Goal: Task Accomplishment & Management: Complete application form

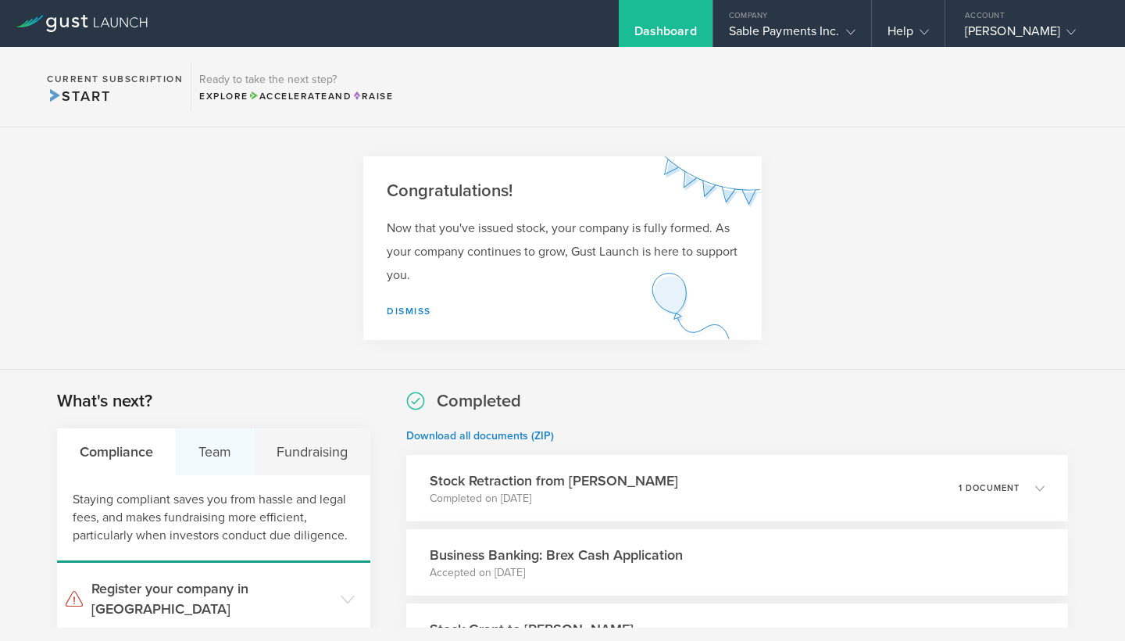
click at [227, 442] on div "Team" at bounding box center [215, 451] width 78 height 47
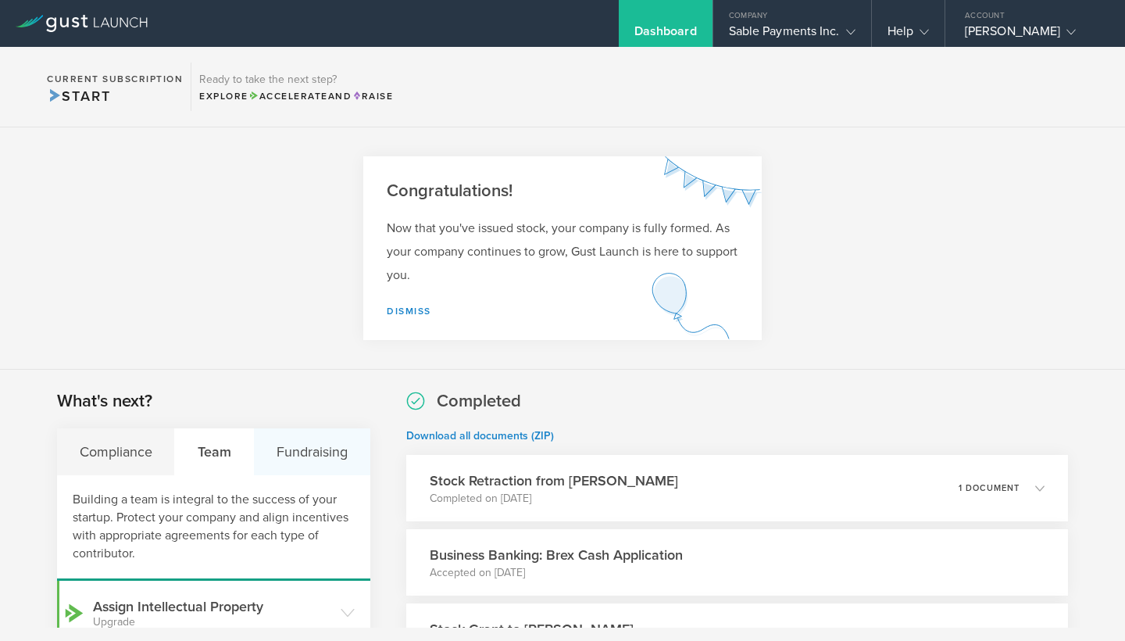
click at [331, 446] on div "Fundraising" at bounding box center [312, 451] width 116 height 47
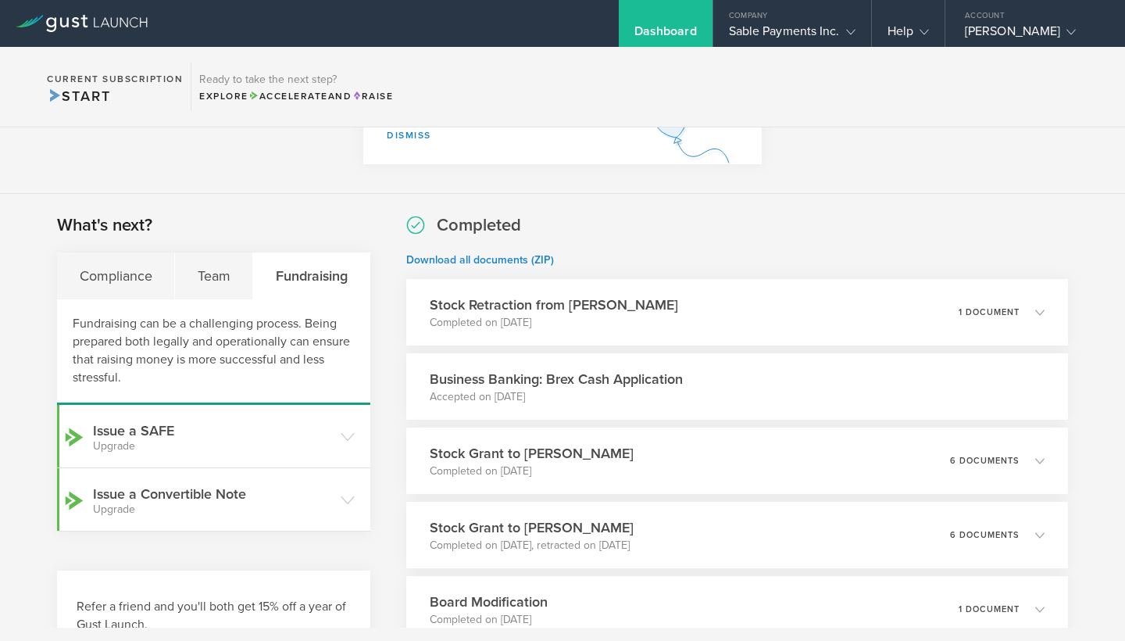
scroll to position [173, 0]
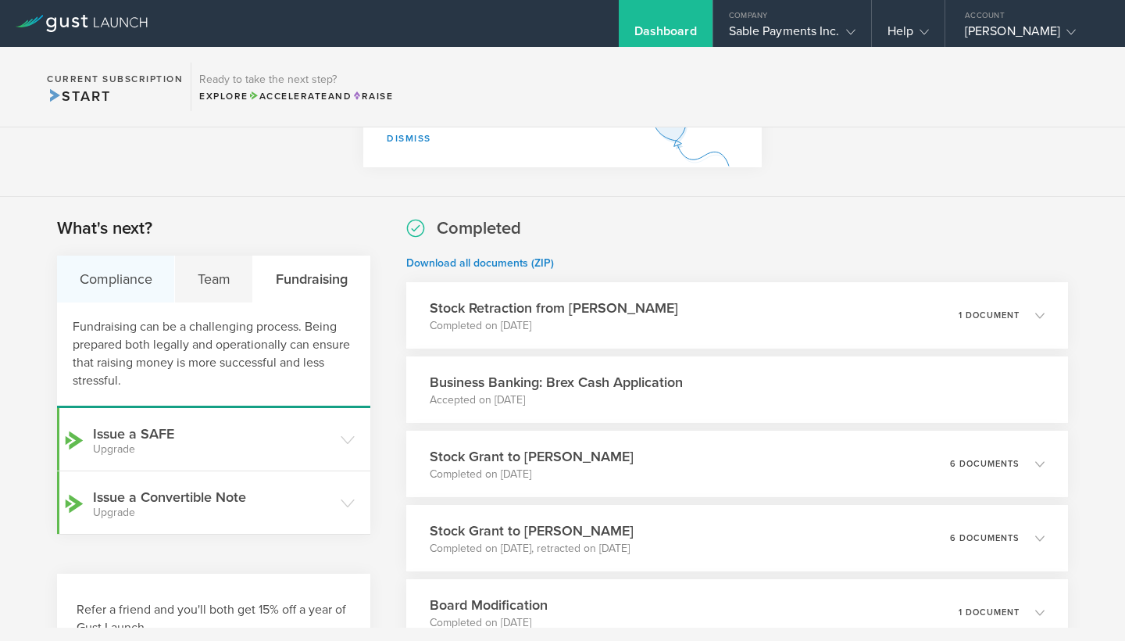
click at [103, 278] on div "Compliance" at bounding box center [116, 279] width 118 height 47
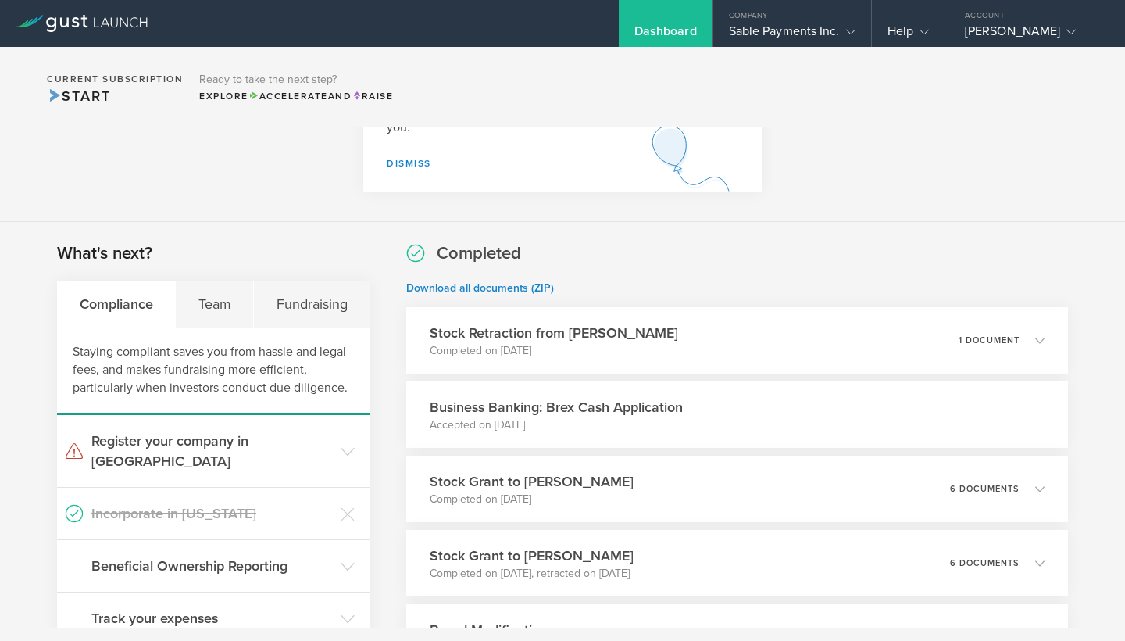
scroll to position [149, 0]
click at [206, 298] on div "Team" at bounding box center [215, 302] width 78 height 47
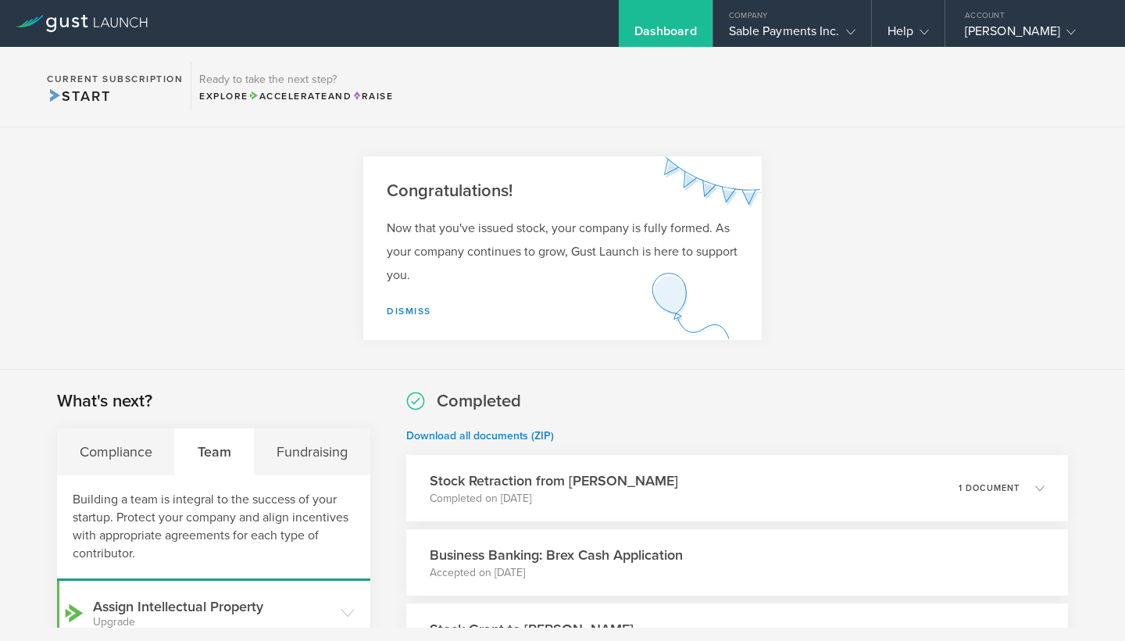
scroll to position [0, 0]
click at [849, 31] on icon at bounding box center [850, 31] width 9 height 9
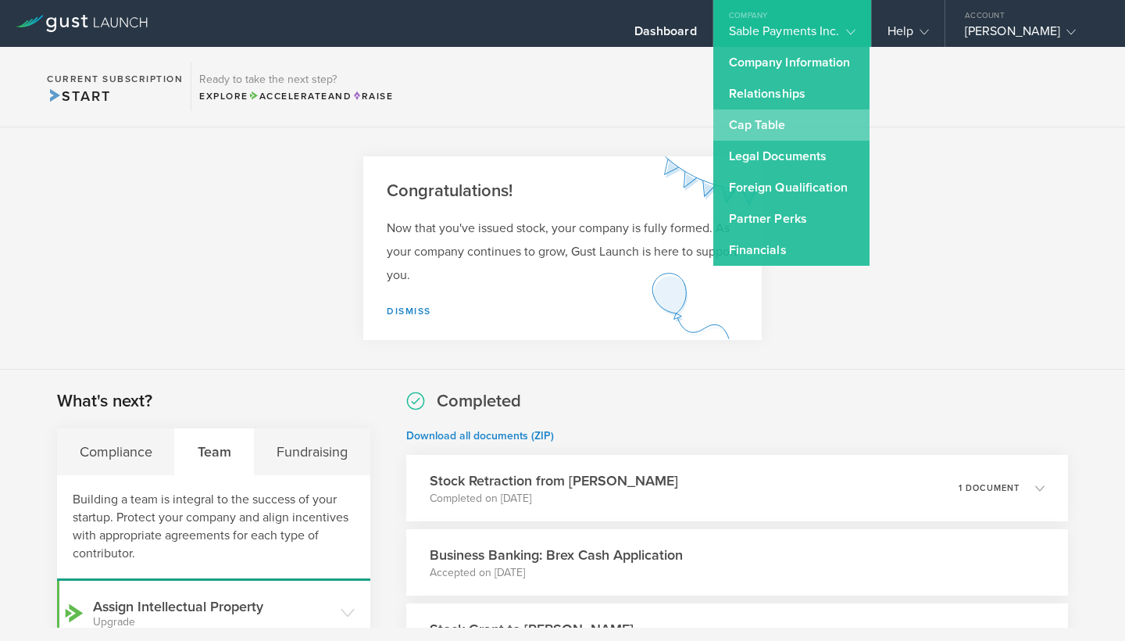
click at [752, 137] on link "Cap Table" at bounding box center [791, 124] width 156 height 31
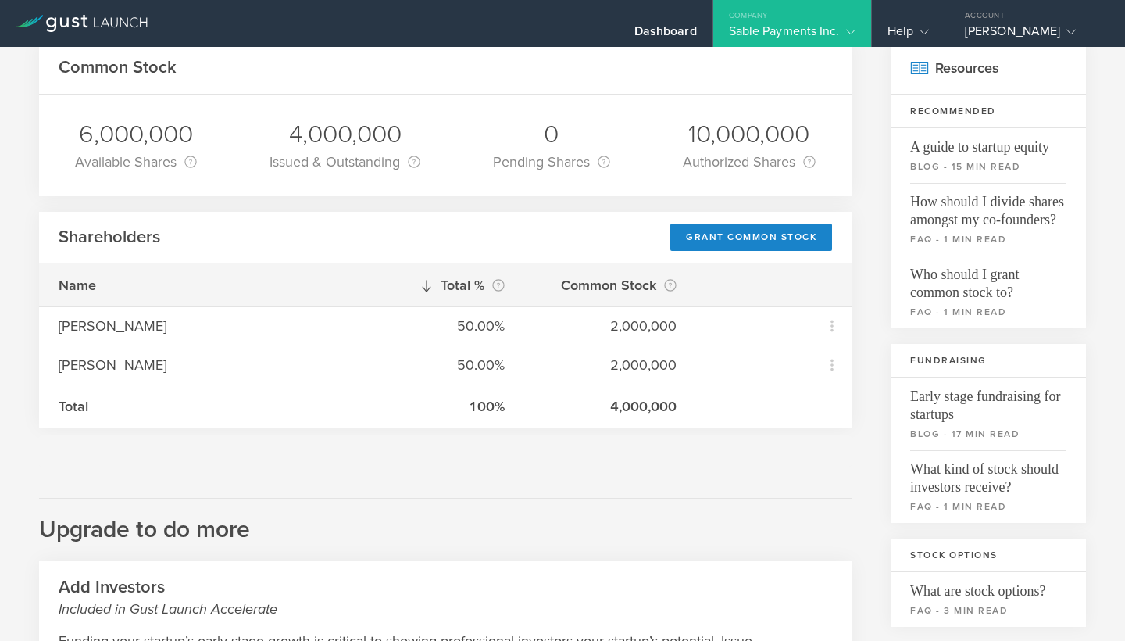
scroll to position [224, 0]
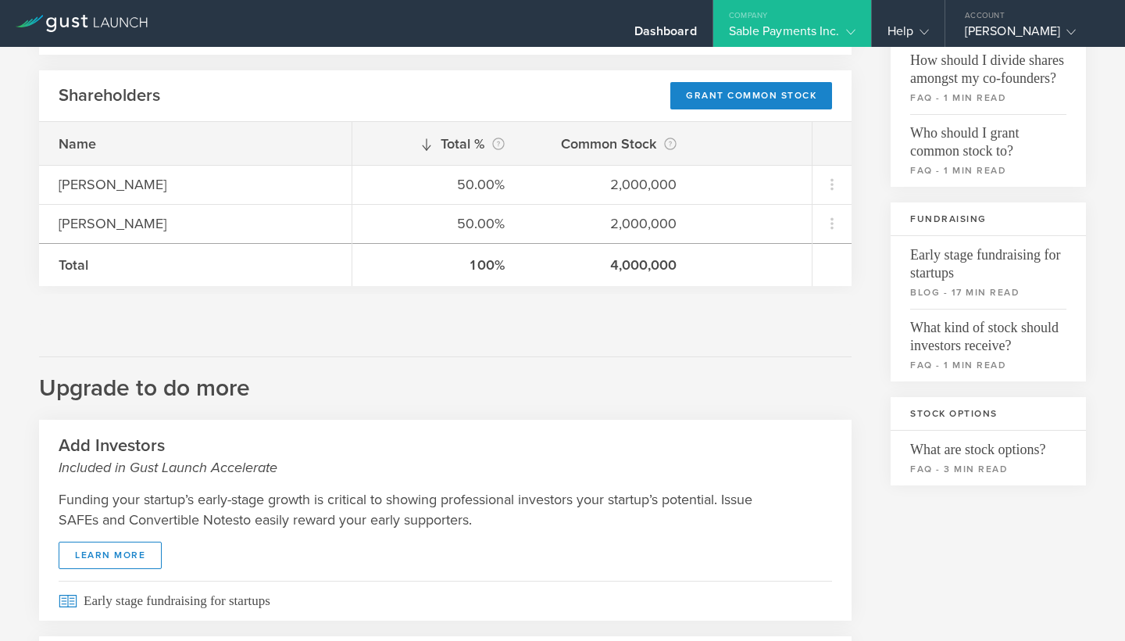
click at [853, 32] on icon at bounding box center [850, 31] width 9 height 9
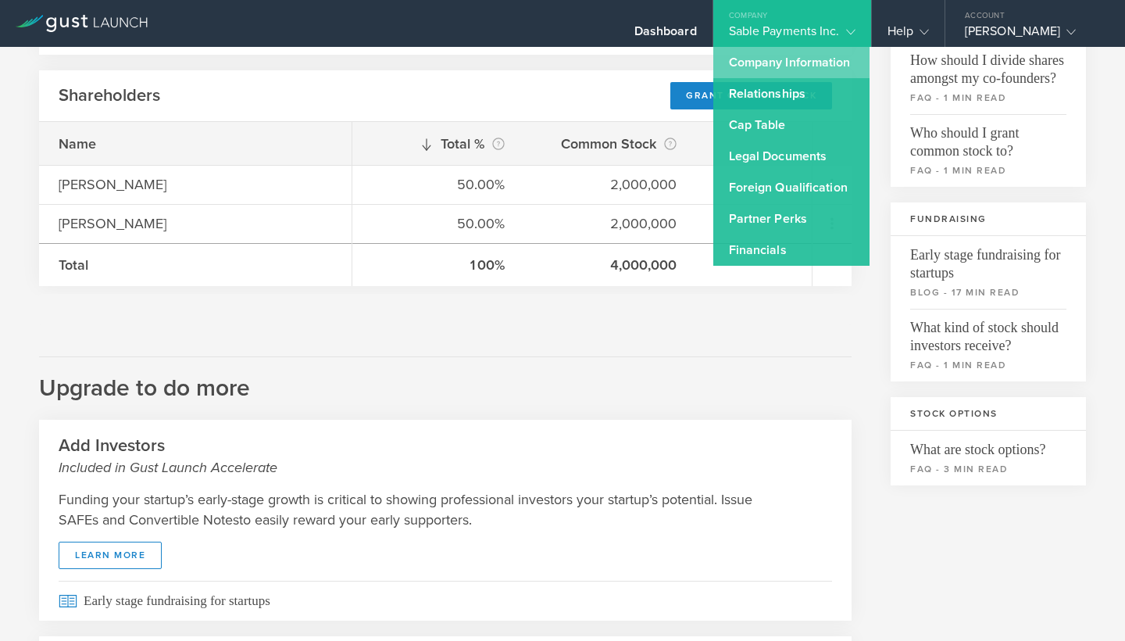
click at [821, 64] on link "Company Information" at bounding box center [791, 62] width 156 height 31
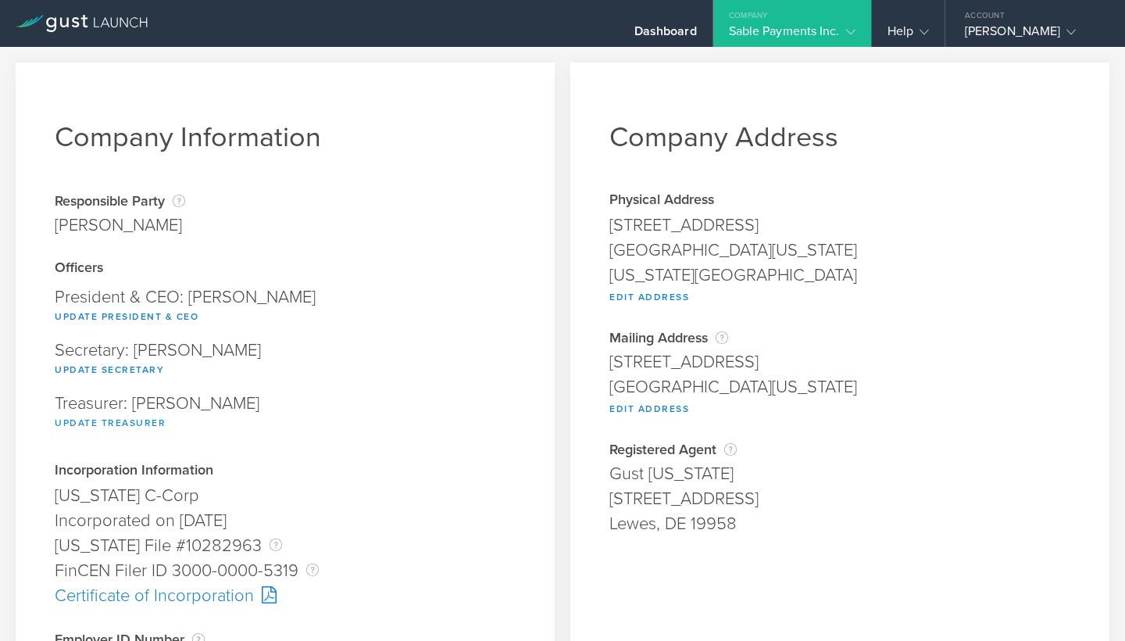
click at [110, 422] on button "Update Treasurer" at bounding box center [110, 422] width 111 height 19
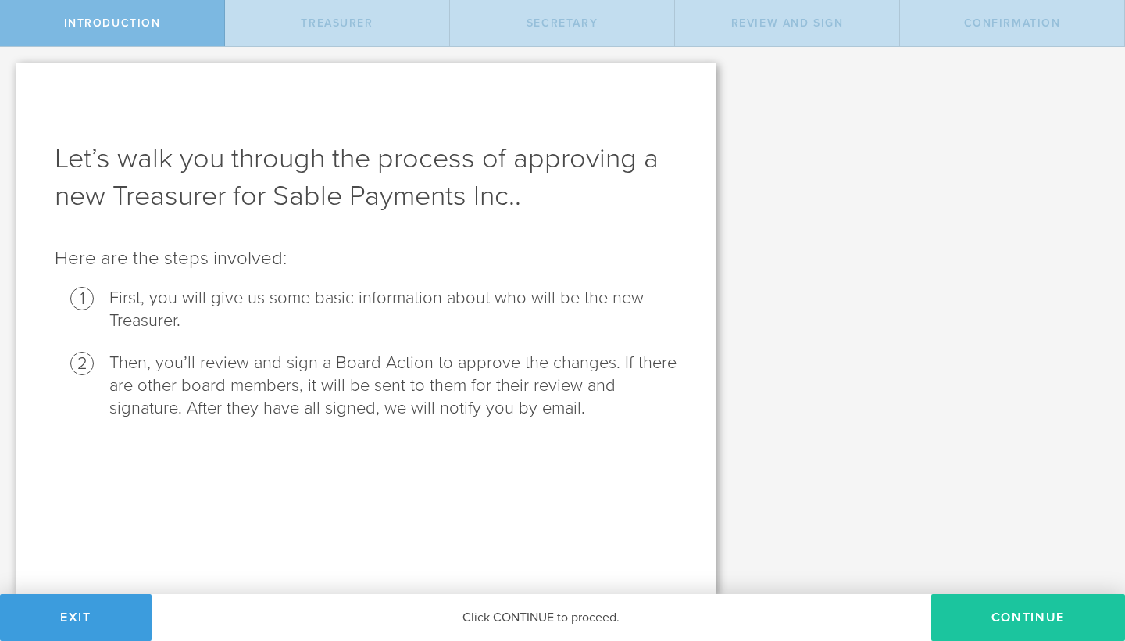
click at [1034, 627] on button "Continue" at bounding box center [1028, 617] width 194 height 47
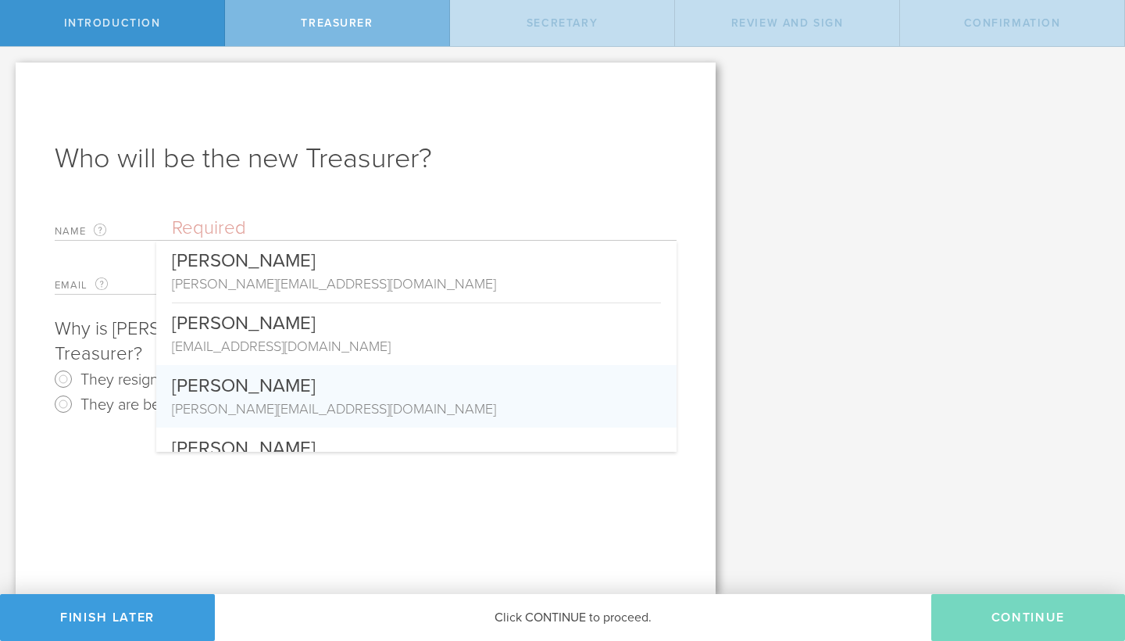
click at [270, 380] on div "[PERSON_NAME]" at bounding box center [416, 382] width 489 height 34
type input "[PERSON_NAME]"
type input "[PERSON_NAME][EMAIL_ADDRESS][DOMAIN_NAME]"
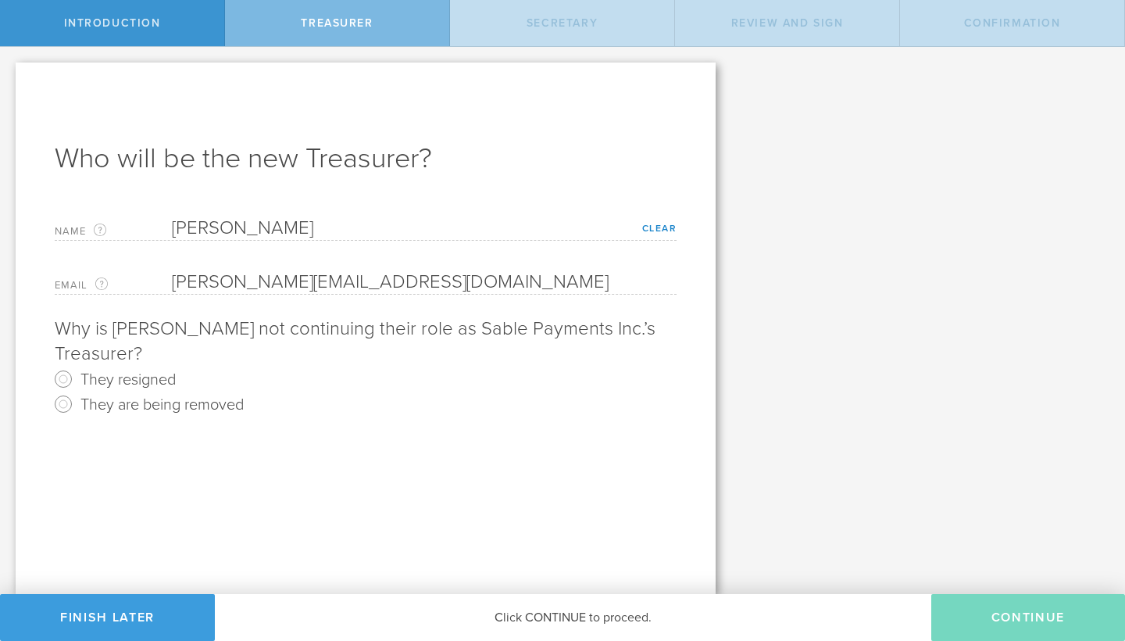
click at [64, 379] on input "They resigned" at bounding box center [63, 378] width 25 height 25
radio input "true"
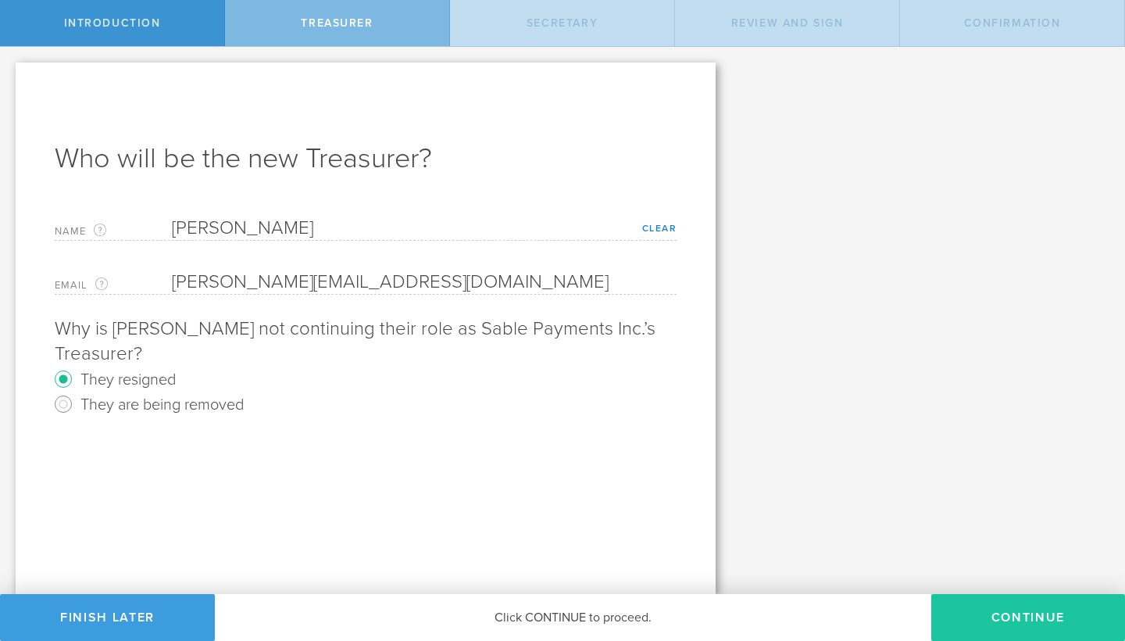
click at [1021, 610] on button "Continue" at bounding box center [1028, 617] width 194 height 47
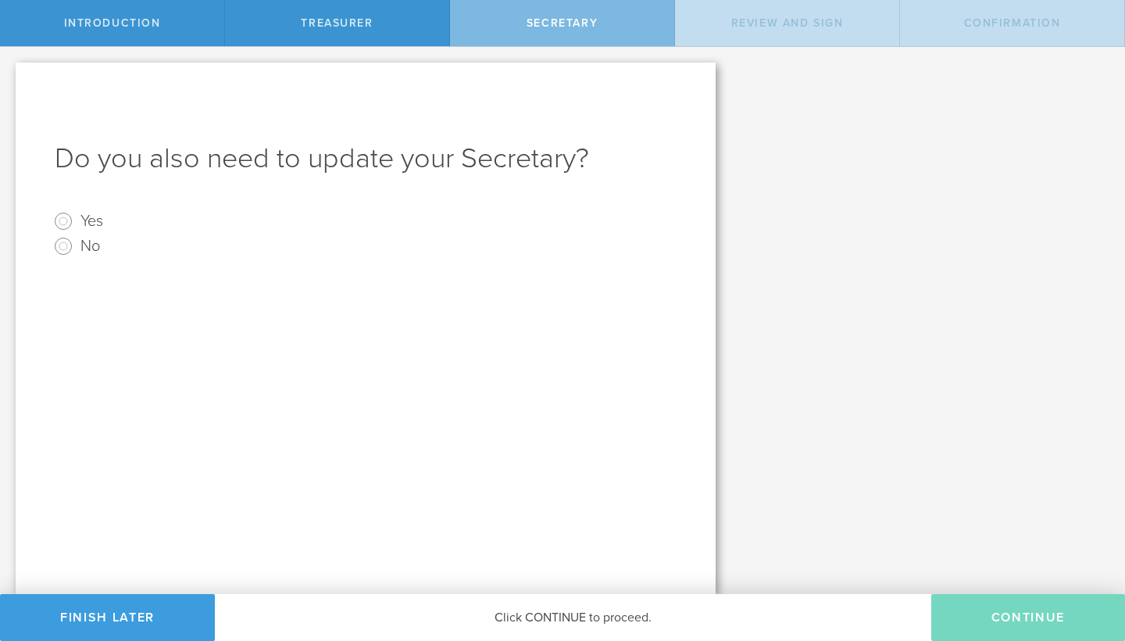
click at [67, 220] on input "Yes" at bounding box center [63, 221] width 25 height 25
radio input "true"
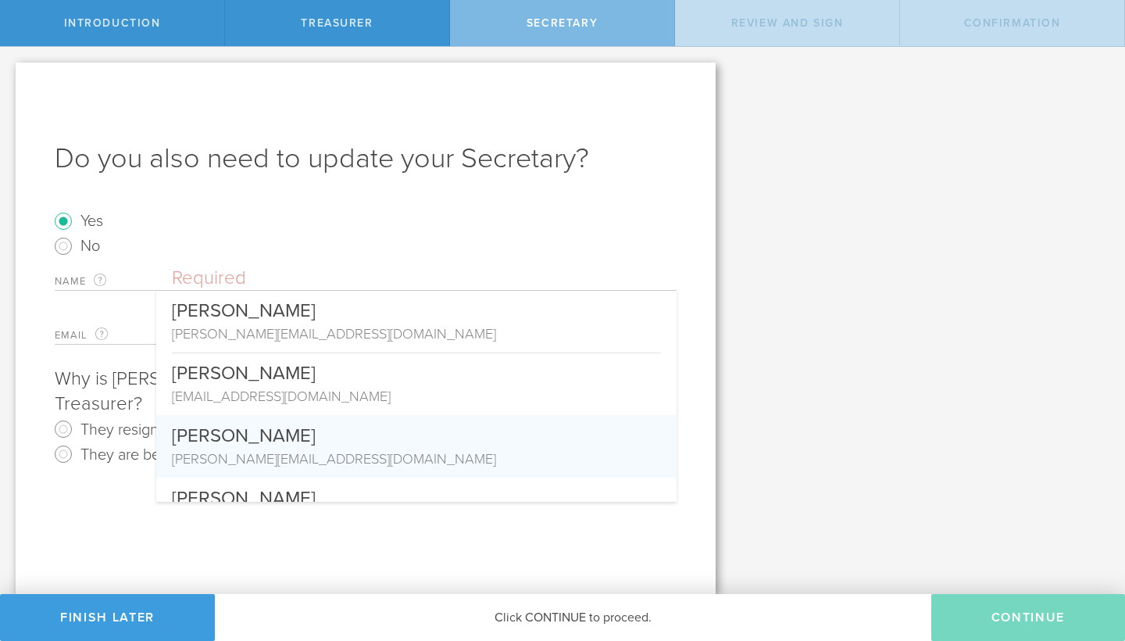
click at [260, 432] on div "[PERSON_NAME]" at bounding box center [416, 432] width 489 height 34
type input "[PERSON_NAME]"
type input "[PERSON_NAME][EMAIL_ADDRESS][DOMAIN_NAME]"
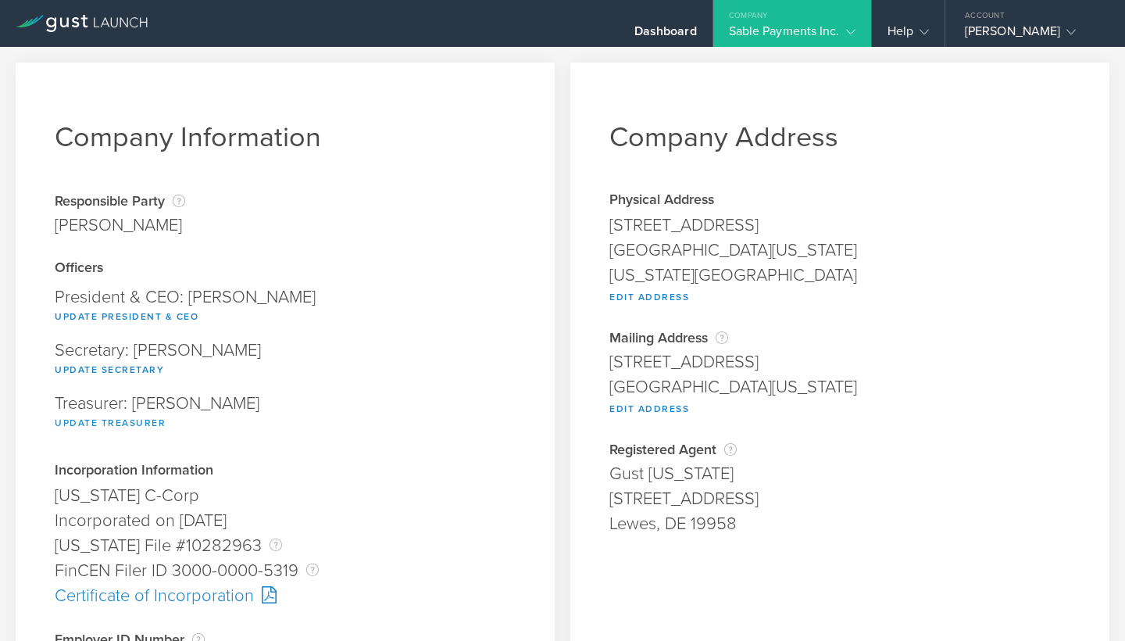
click at [147, 424] on button "Update Treasurer" at bounding box center [110, 422] width 111 height 19
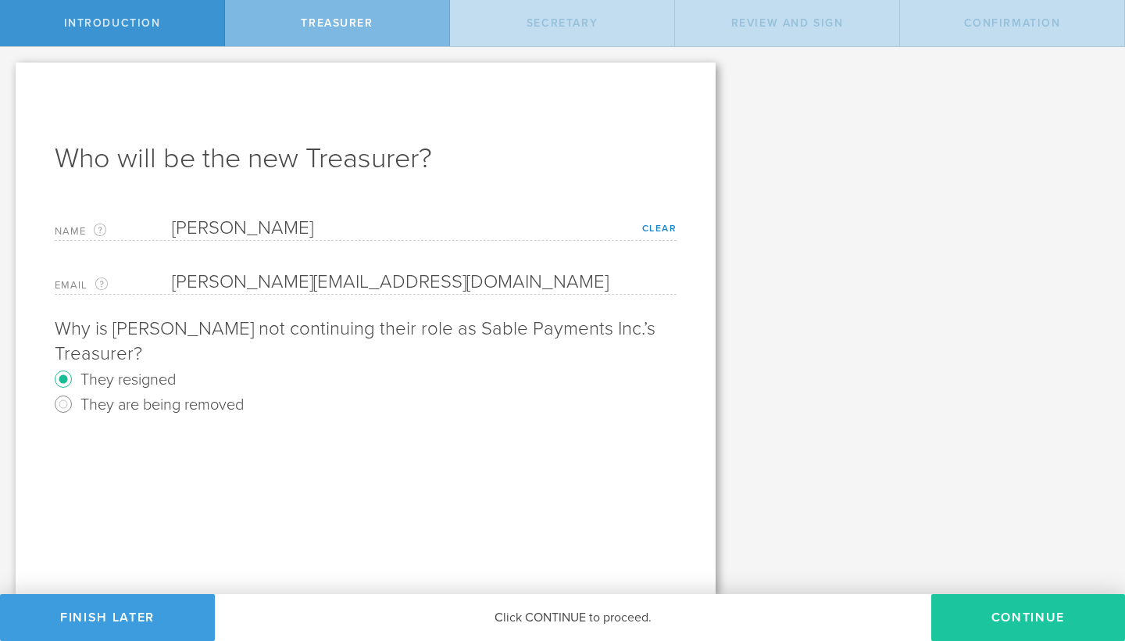
click at [1019, 626] on button "Continue" at bounding box center [1028, 617] width 194 height 47
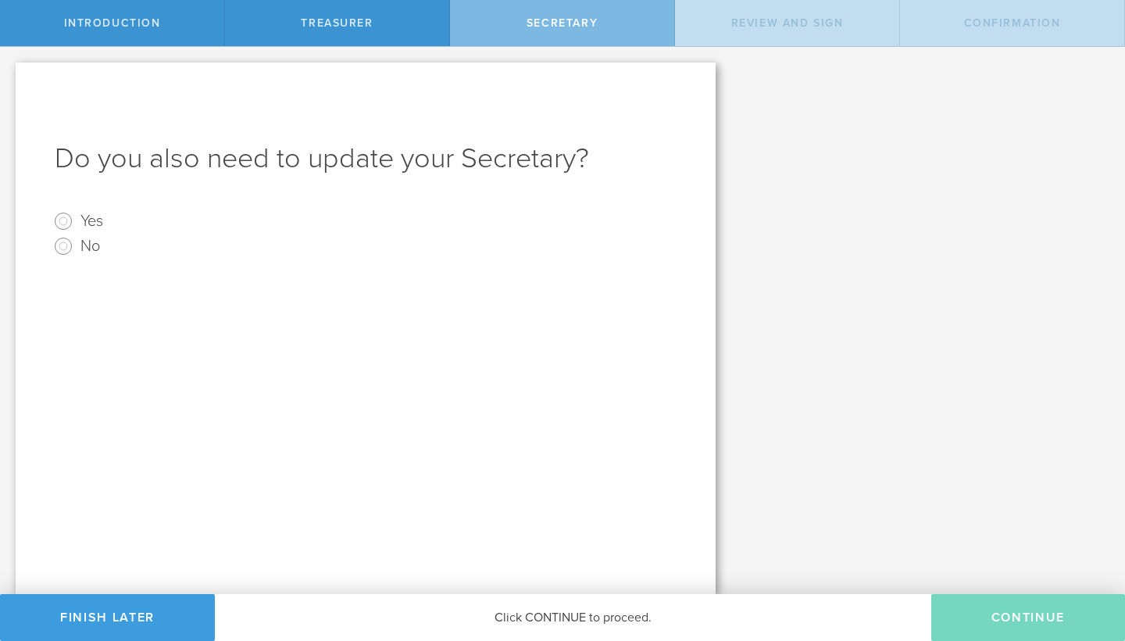
click at [66, 245] on input "No" at bounding box center [63, 246] width 25 height 25
radio input "true"
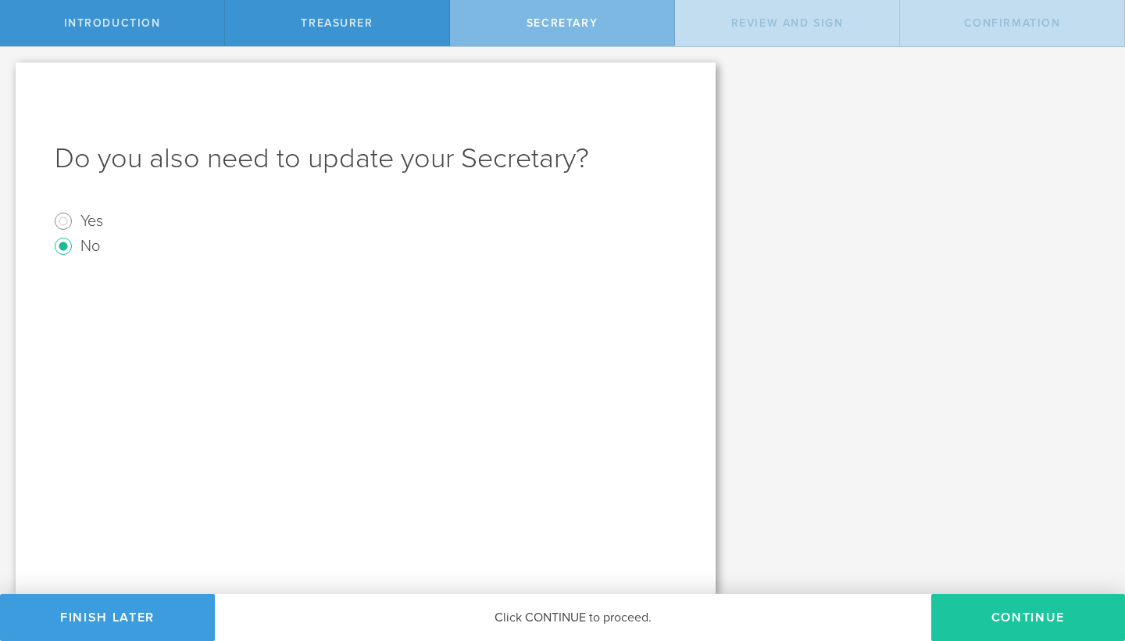
click at [1038, 619] on button "Continue" at bounding box center [1028, 617] width 194 height 47
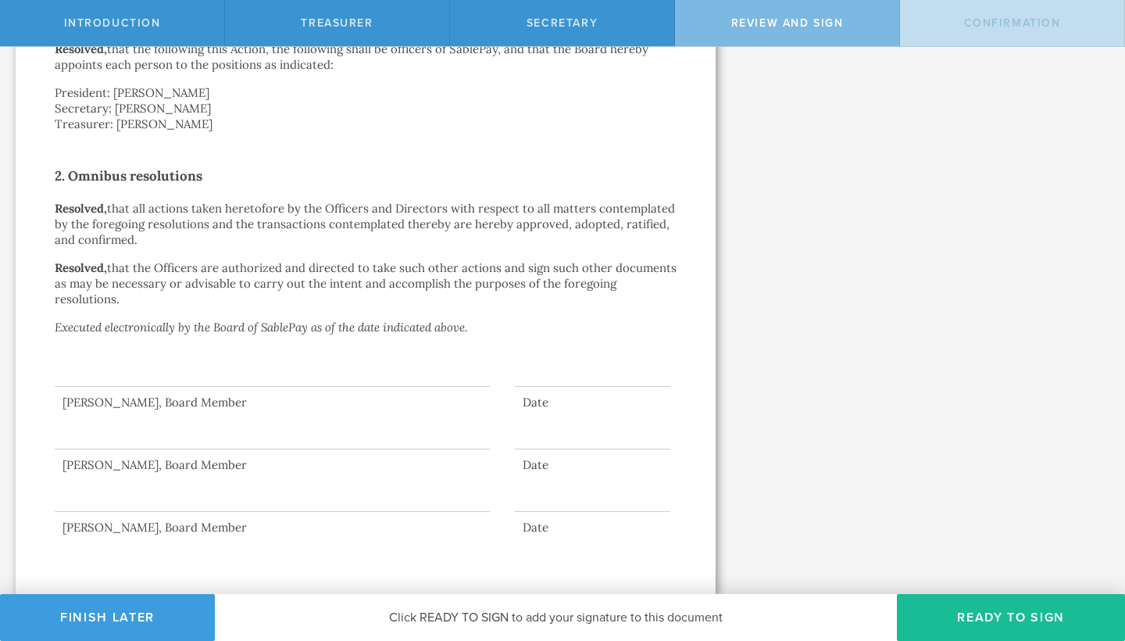
scroll to position [554, 0]
click at [984, 616] on button "Ready to Sign" at bounding box center [1011, 617] width 228 height 47
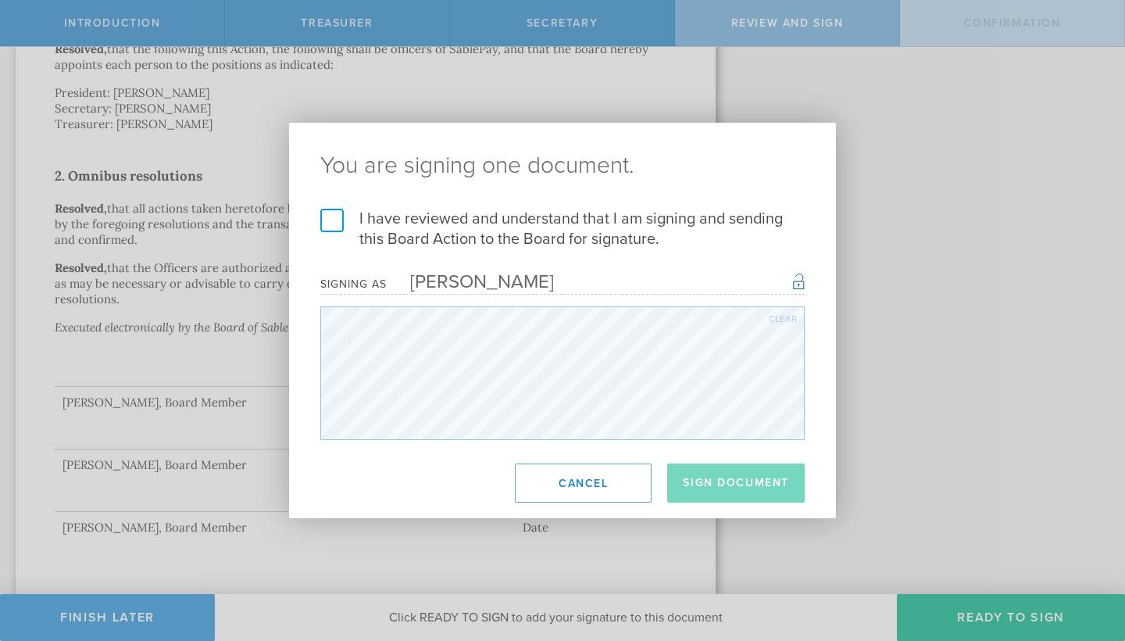
click at [340, 221] on label "I have reviewed and understand that I am signing and sending this Board Action …" at bounding box center [562, 229] width 484 height 41
click at [0, 0] on input "I have reviewed and understand that I am signing and sending this Board Action …" at bounding box center [0, 0] width 0 height 0
click at [728, 478] on button "Sign Document" at bounding box center [736, 482] width 138 height 39
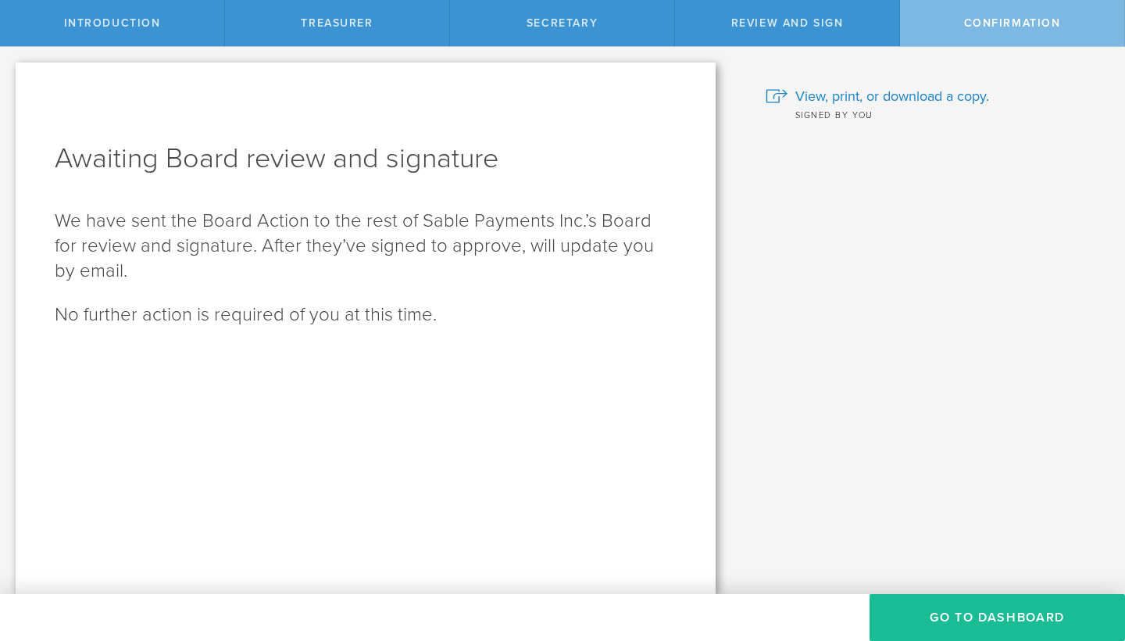
scroll to position [0, 0]
click at [970, 622] on button "Go To Dashboard" at bounding box center [998, 617] width 256 height 47
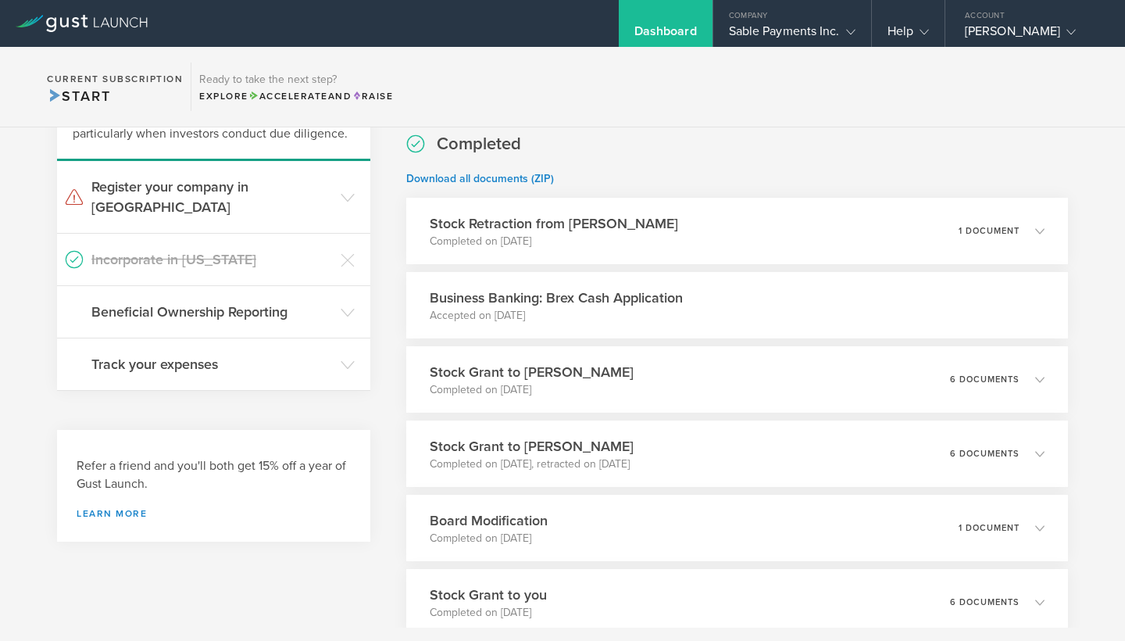
scroll to position [148, 0]
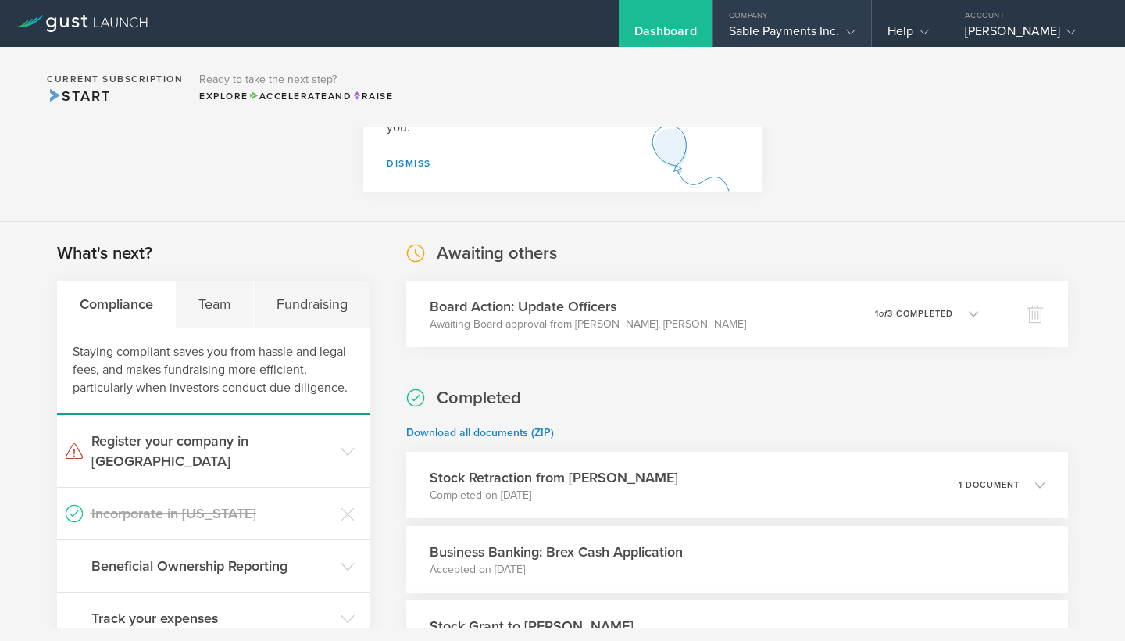
click at [853, 30] on icon at bounding box center [850, 31] width 9 height 9
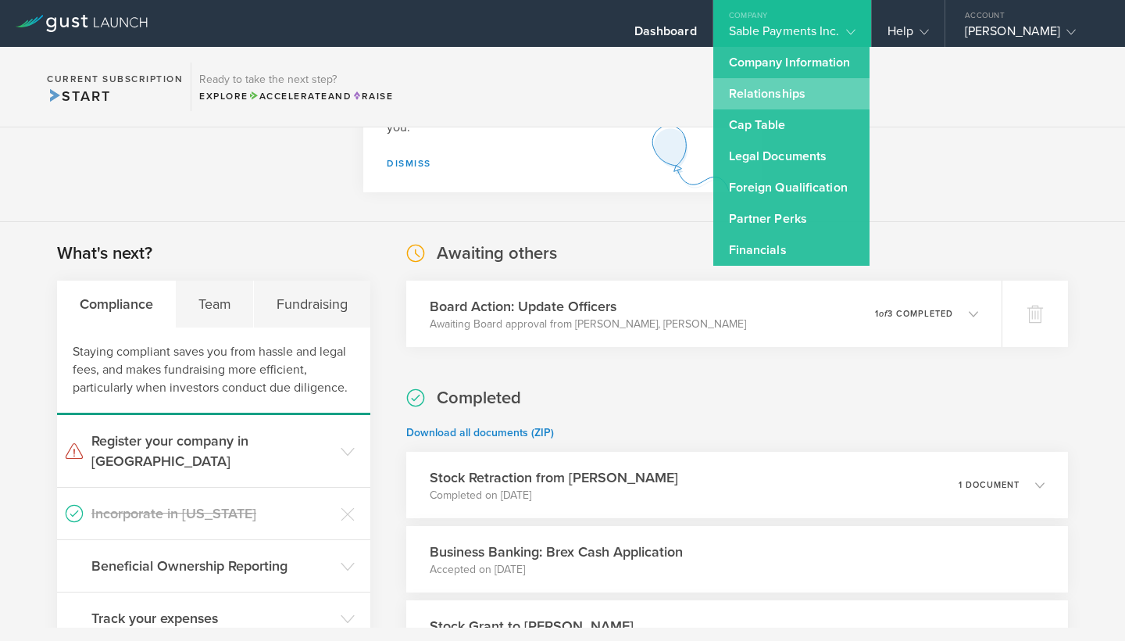
click at [785, 85] on link "Relationships" at bounding box center [791, 93] width 156 height 31
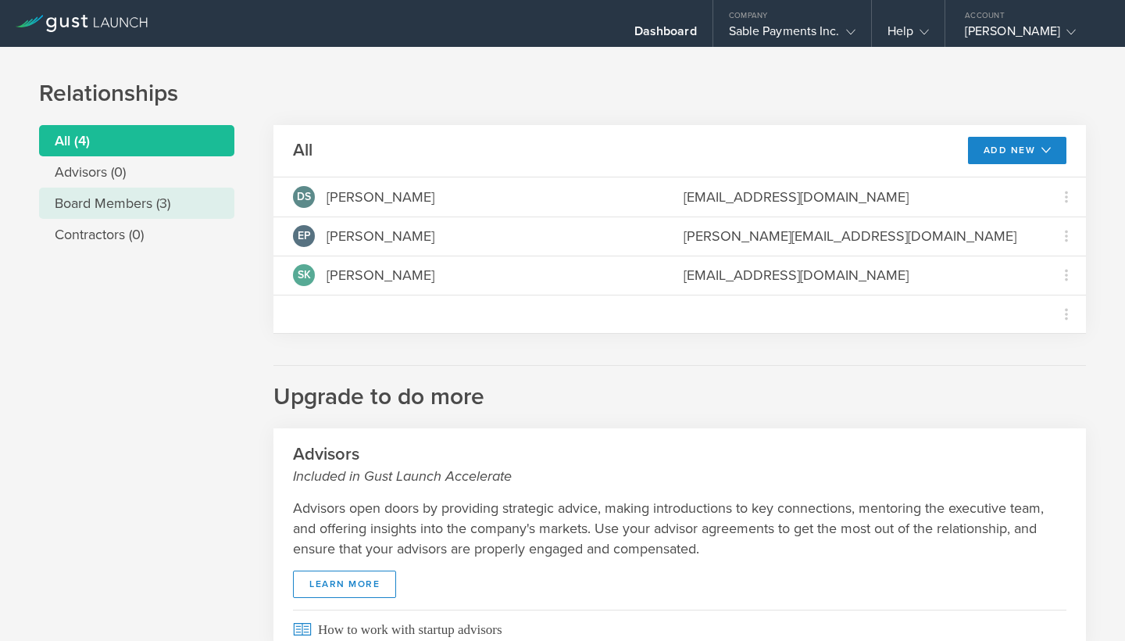
click at [131, 200] on li "Board Members (3)" at bounding box center [136, 203] width 195 height 31
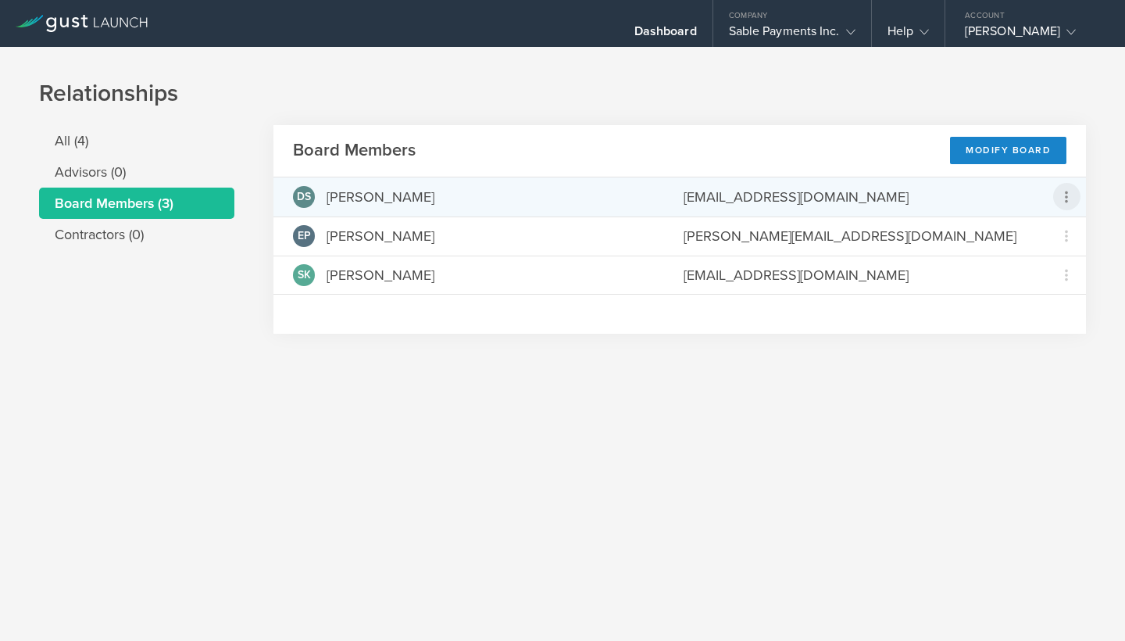
click at [1065, 196] on icon at bounding box center [1066, 197] width 19 height 19
click at [988, 155] on md-backdrop at bounding box center [562, 320] width 1125 height 641
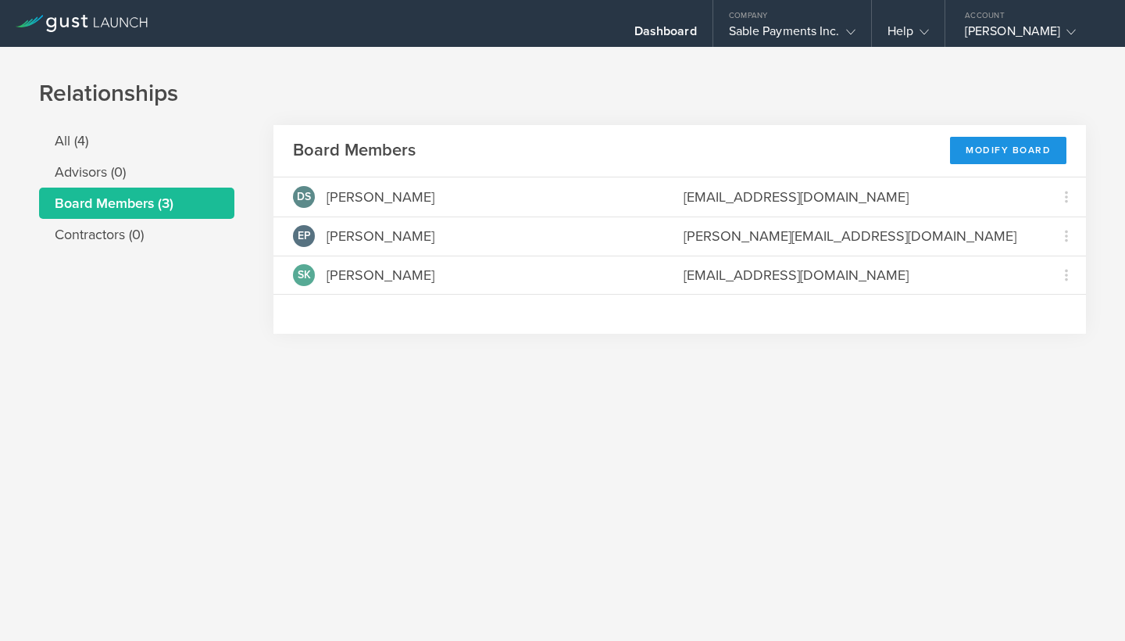
click at [1014, 154] on div "Modify Board" at bounding box center [1008, 150] width 116 height 27
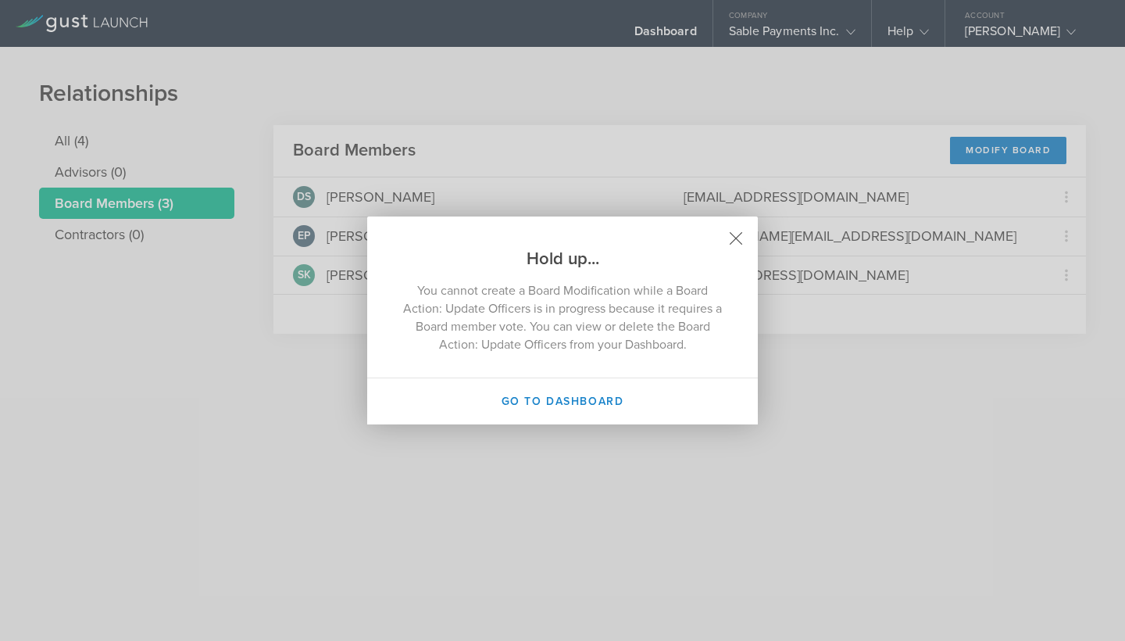
click at [735, 238] on icon at bounding box center [737, 239] width 12 height 12
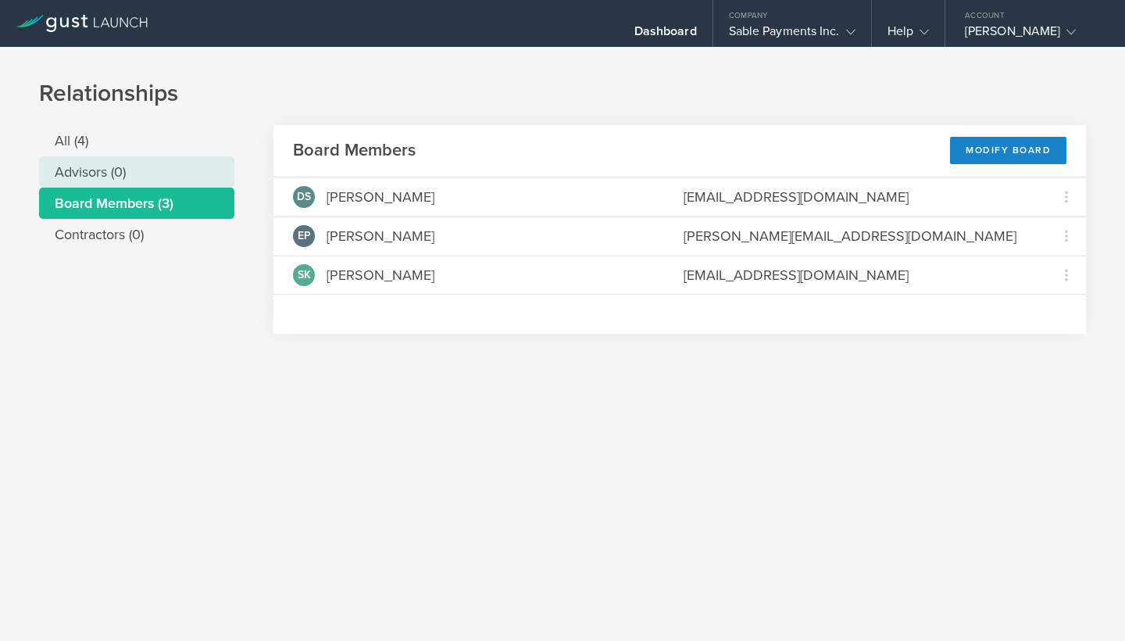
click at [134, 173] on li "Advisors (0)" at bounding box center [136, 171] width 195 height 31
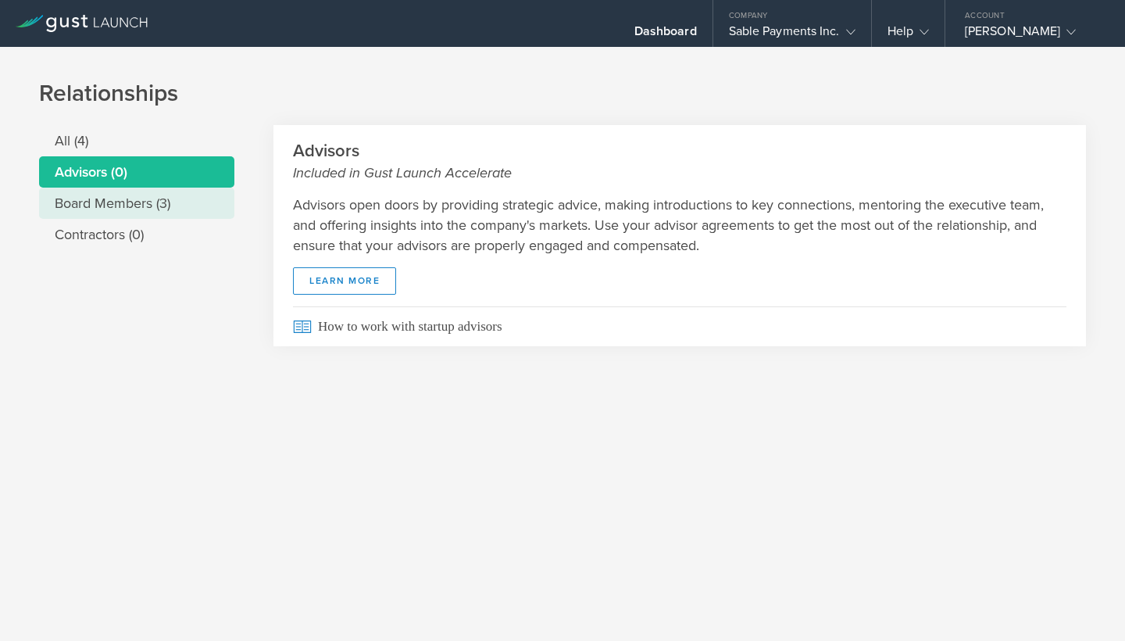
click at [150, 205] on li "Board Members (3)" at bounding box center [136, 203] width 195 height 31
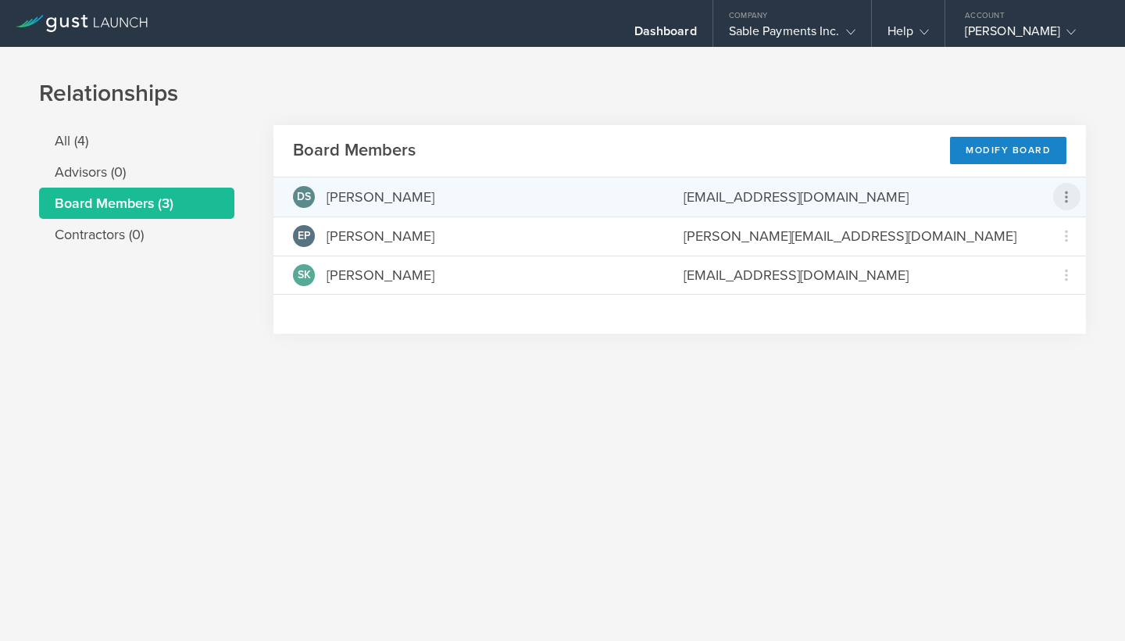
click at [1067, 195] on icon at bounding box center [1066, 197] width 19 height 19
click at [352, 195] on md-backdrop at bounding box center [562, 320] width 1125 height 641
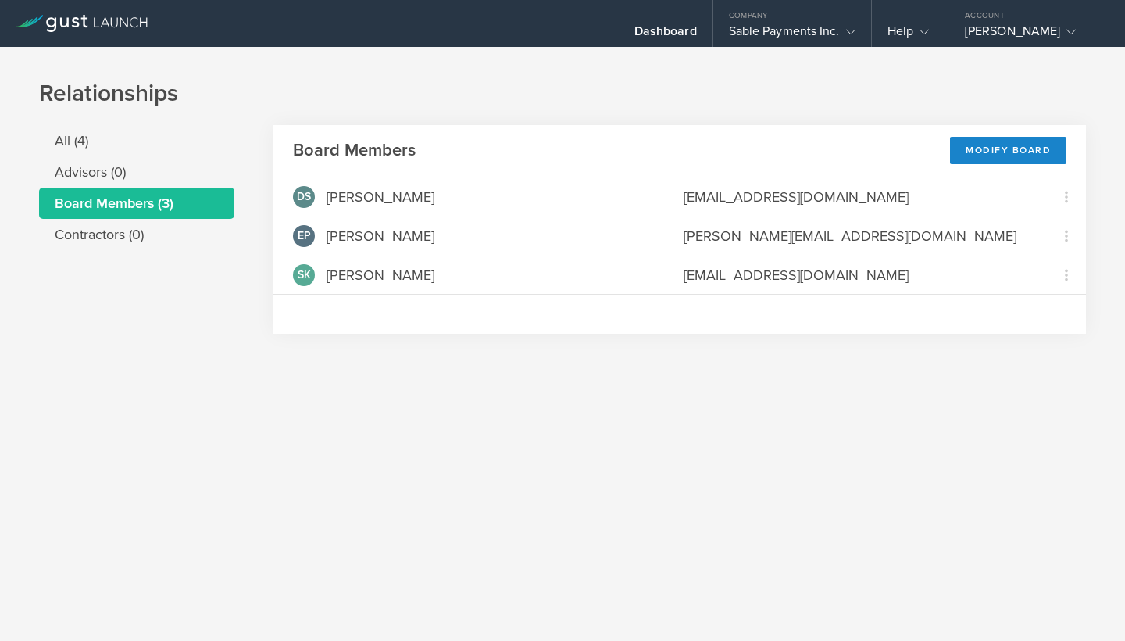
click at [315, 506] on div "Relationships All (4) Advisors (0) Board Members (3) Contractors (0) Board Memb…" at bounding box center [562, 344] width 1125 height 594
click at [804, 30] on div "Sable Payments Inc." at bounding box center [792, 34] width 127 height 23
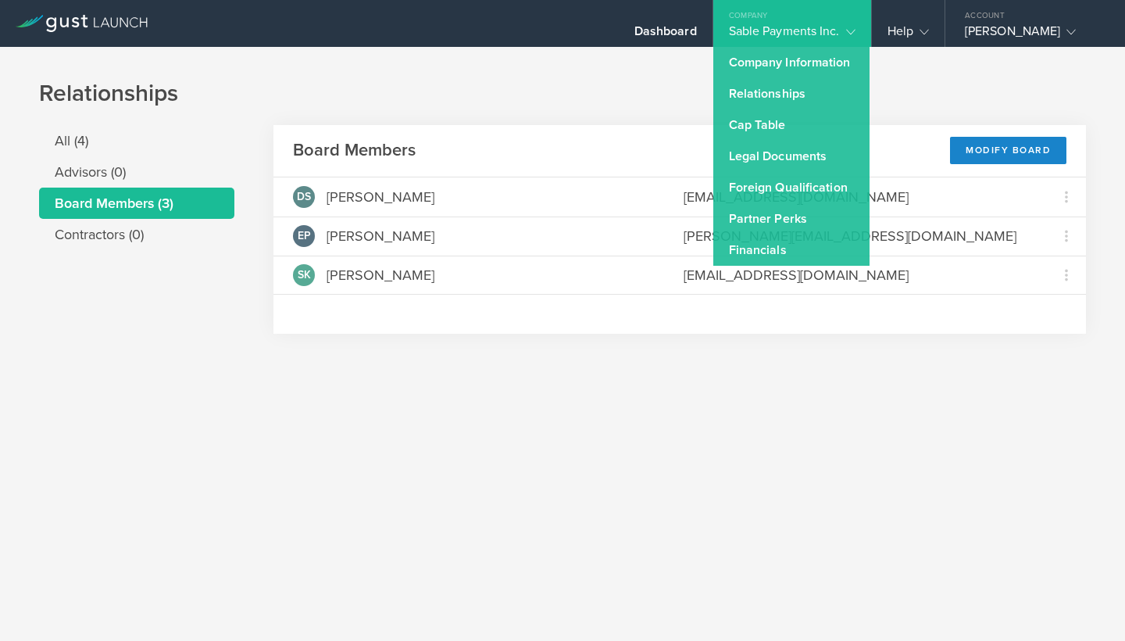
click at [642, 81] on h1 "Relationships" at bounding box center [562, 93] width 1047 height 31
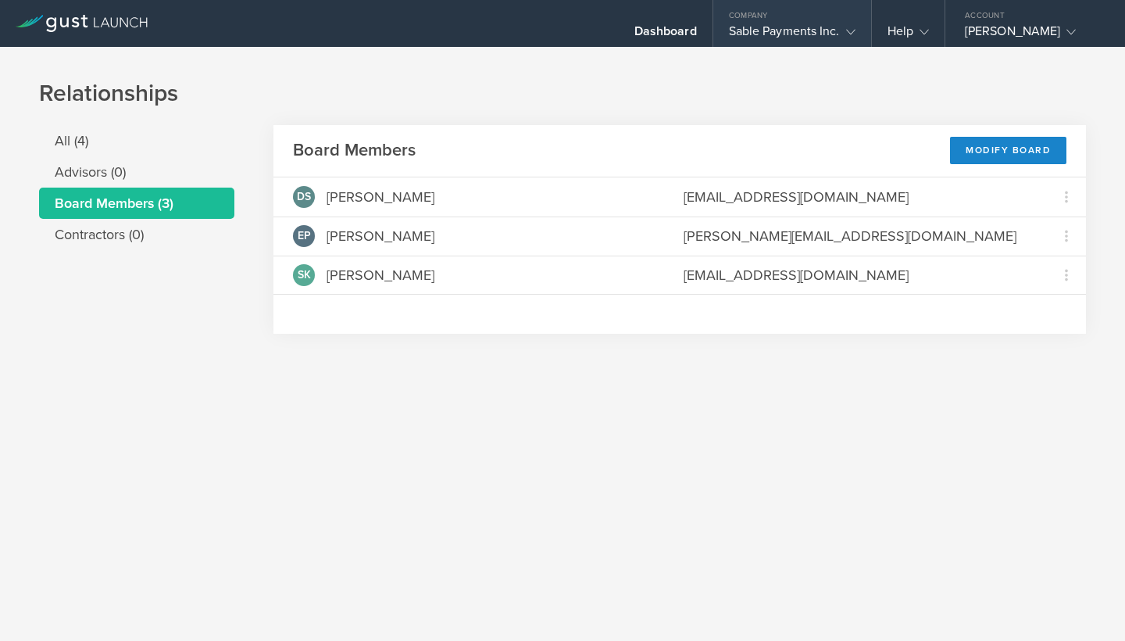
click at [846, 31] on icon at bounding box center [850, 31] width 9 height 9
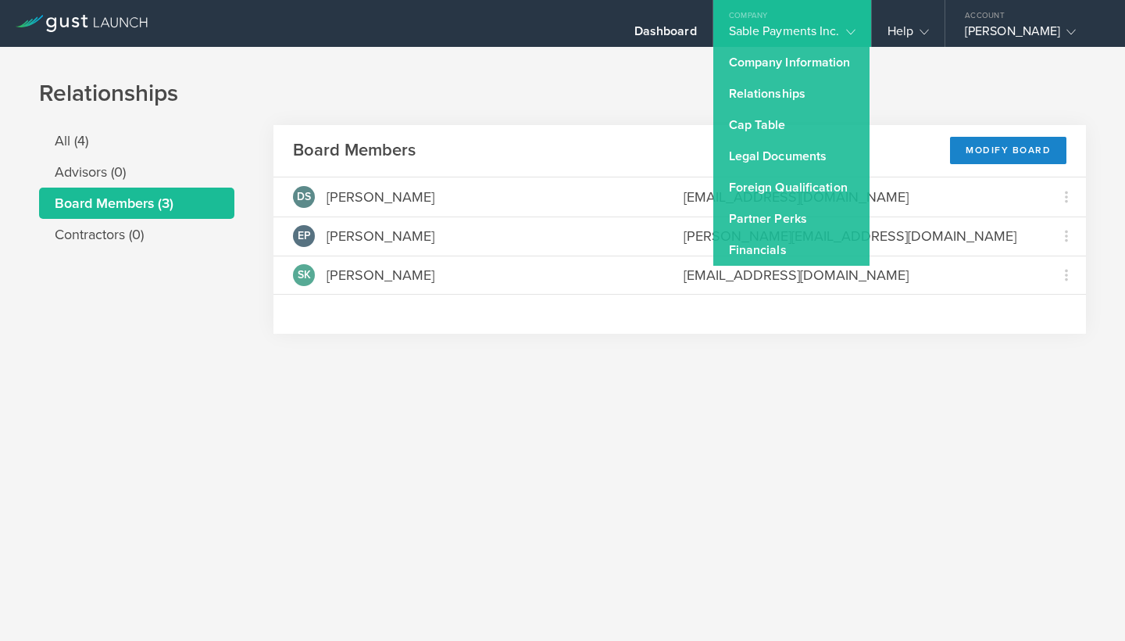
click at [922, 72] on div "Relationships All (4) Advisors (0) Board Members (3) Contractors (0) Board Memb…" at bounding box center [562, 219] width 1125 height 345
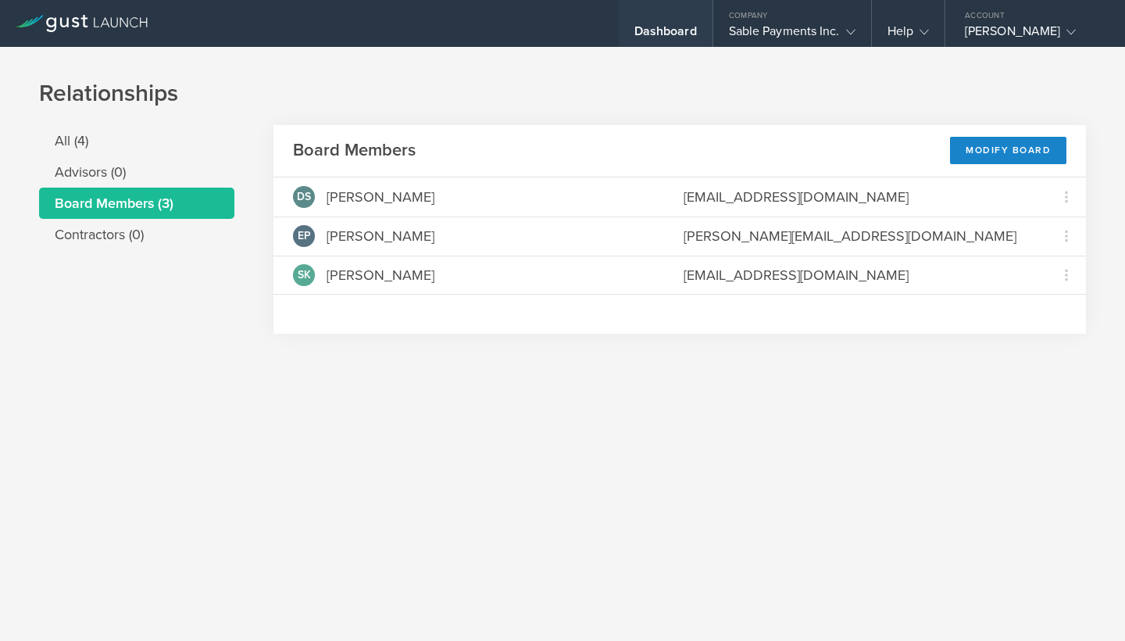
click at [667, 22] on div "Dashboard" at bounding box center [666, 23] width 94 height 47
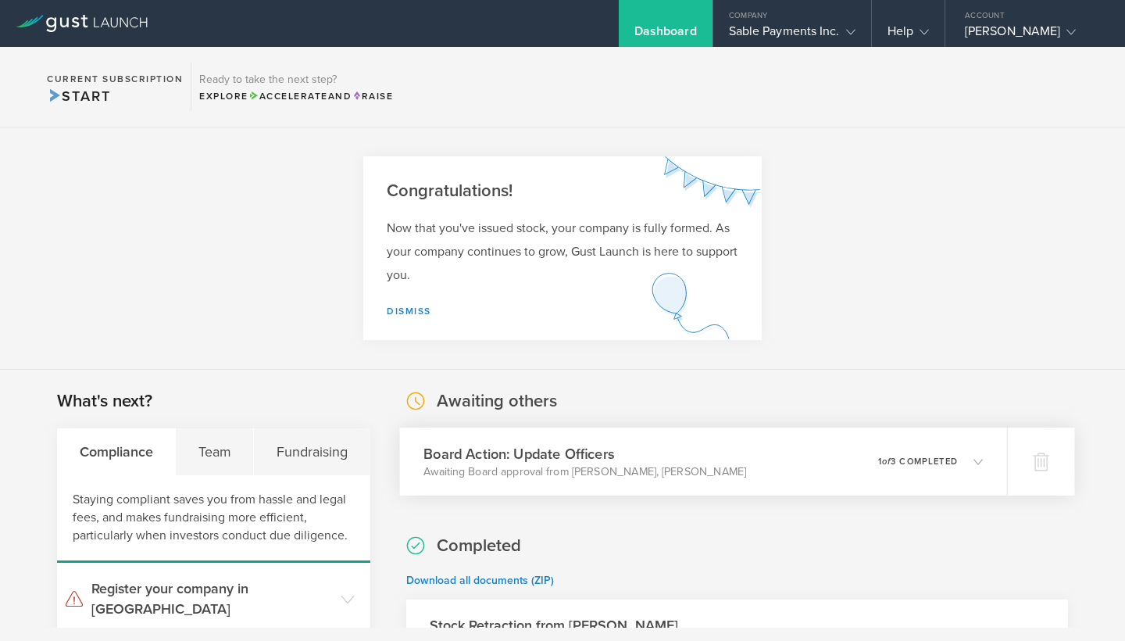
click at [982, 463] on icon at bounding box center [978, 460] width 9 height 9
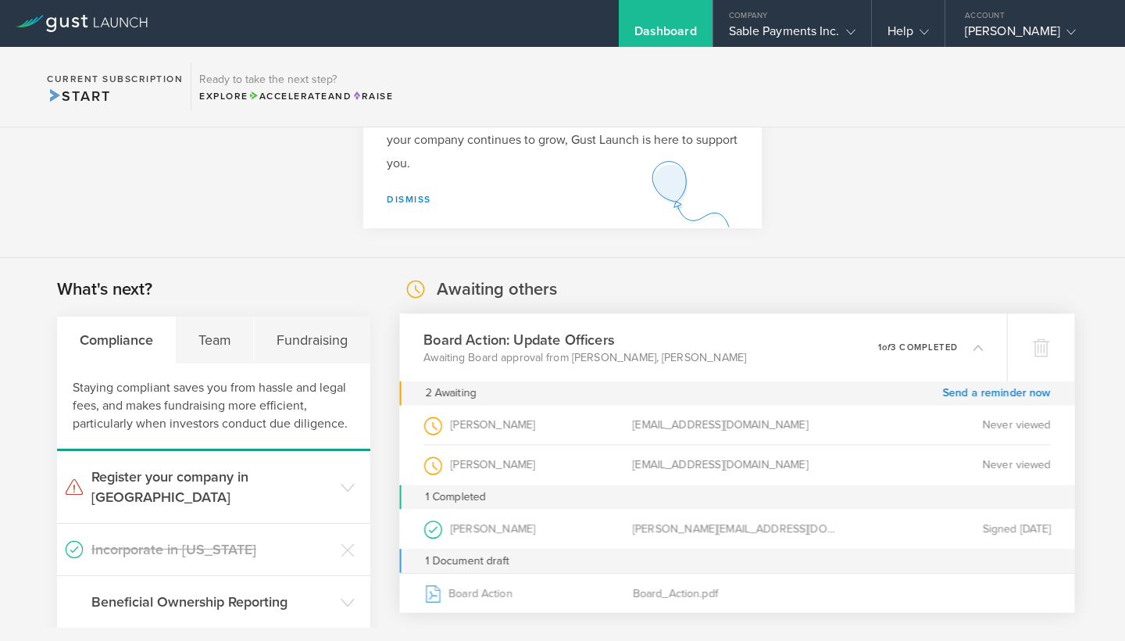
scroll to position [121, 0]
